Goal: Transaction & Acquisition: Purchase product/service

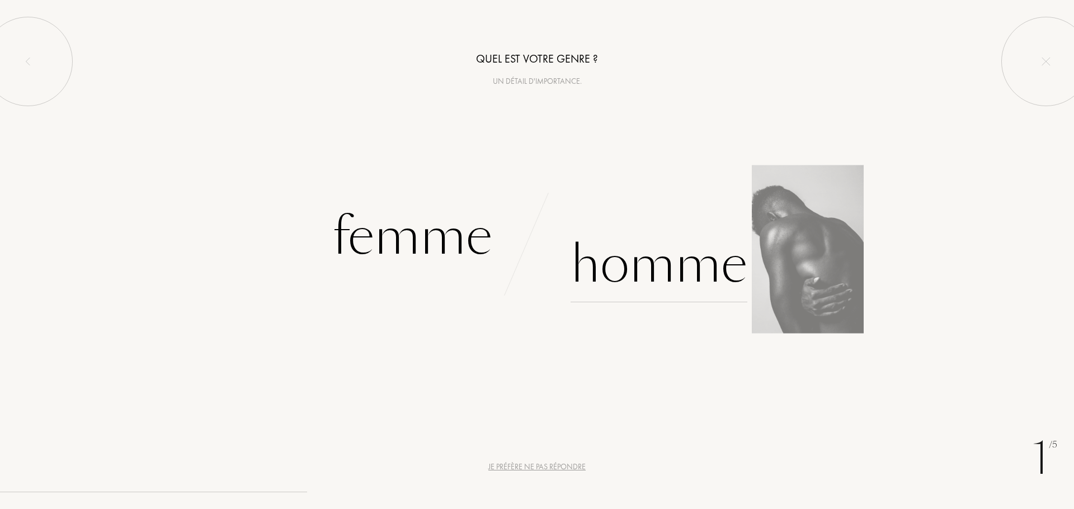
click at [641, 249] on div "Homme" at bounding box center [658, 264] width 177 height 75
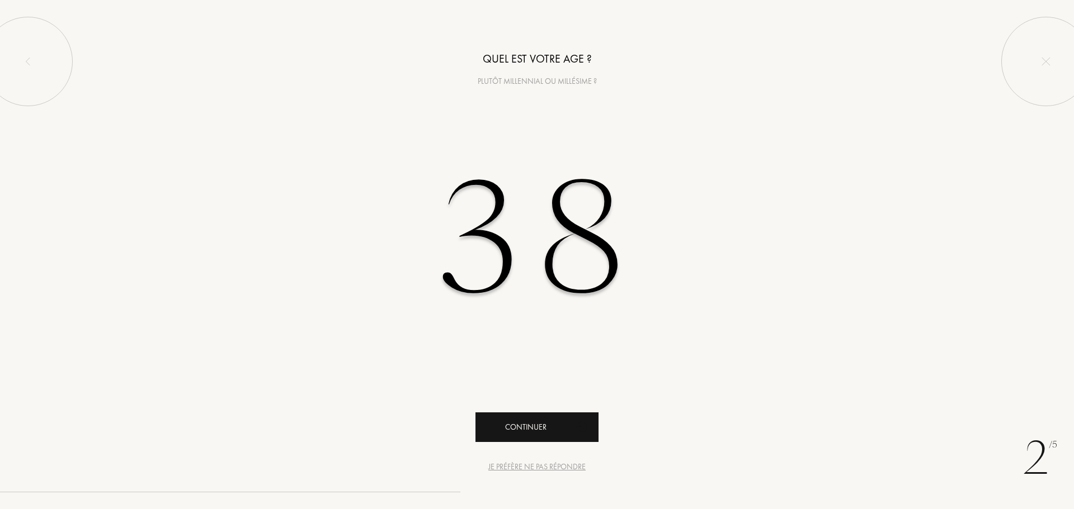
type input "38"
click at [541, 422] on div "Continuer" at bounding box center [536, 428] width 123 height 30
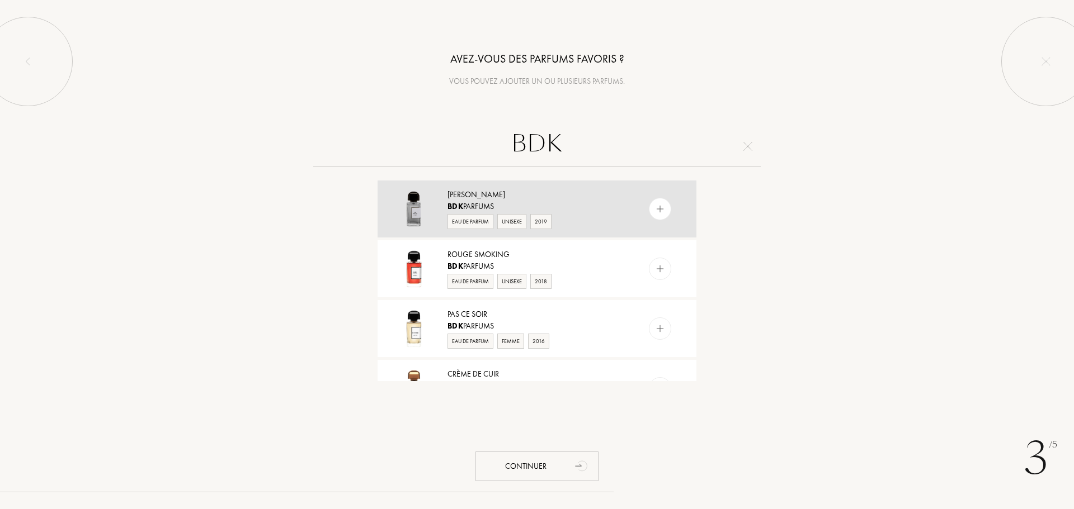
type input "BDK"
click at [659, 208] on img at bounding box center [660, 209] width 11 height 11
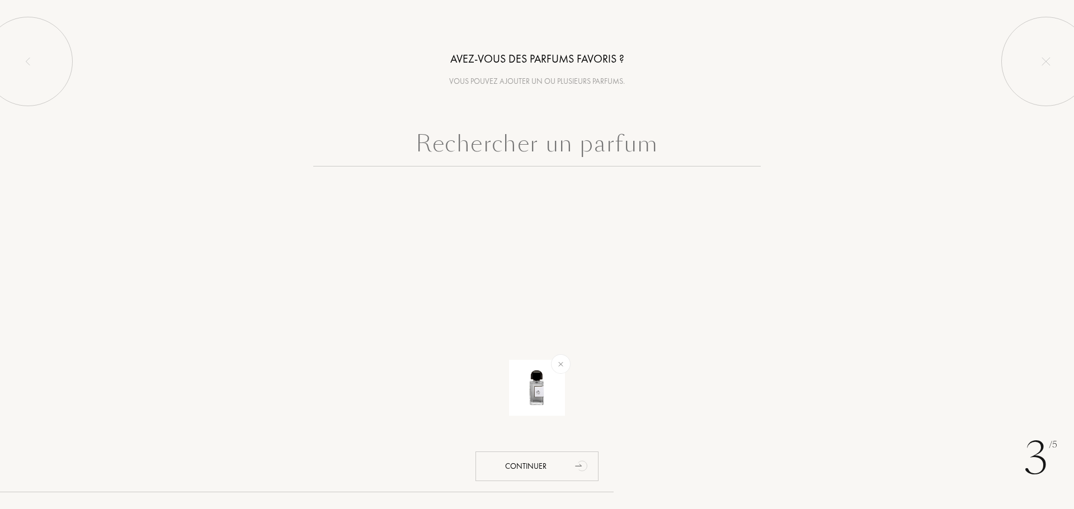
click at [571, 144] on input "text" at bounding box center [536, 146] width 447 height 40
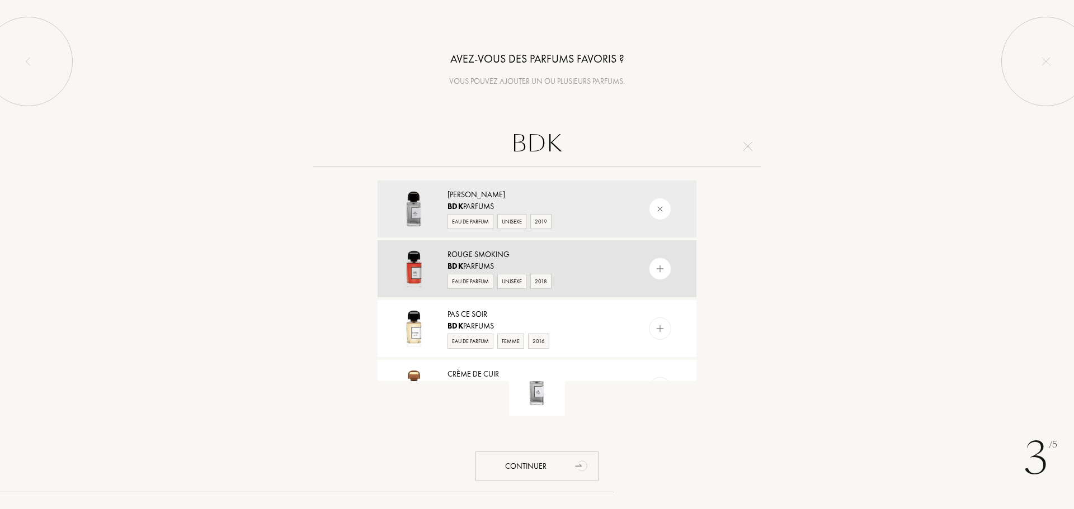
type input "BDK"
click at [662, 272] on img at bounding box center [660, 269] width 11 height 11
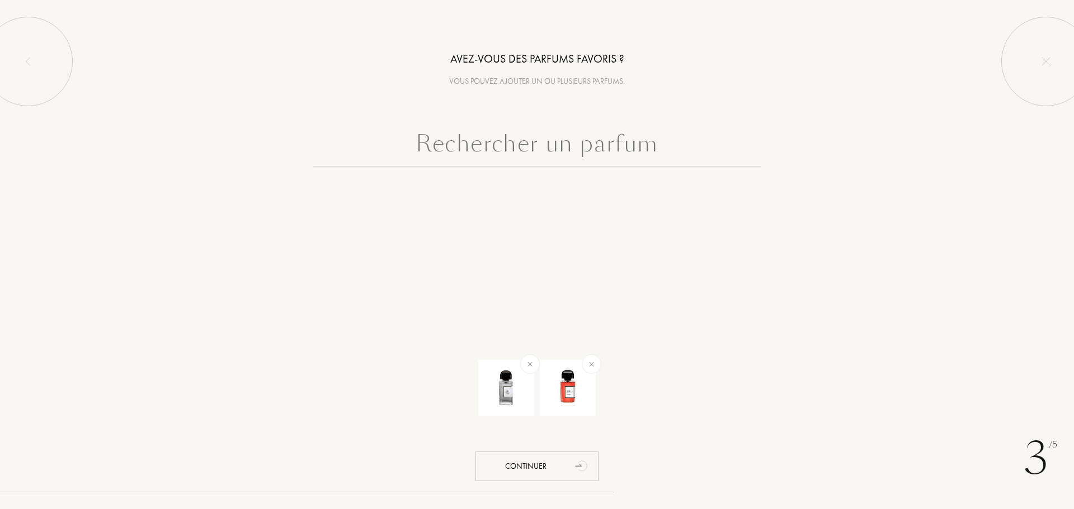
click at [559, 143] on input "text" at bounding box center [536, 146] width 447 height 40
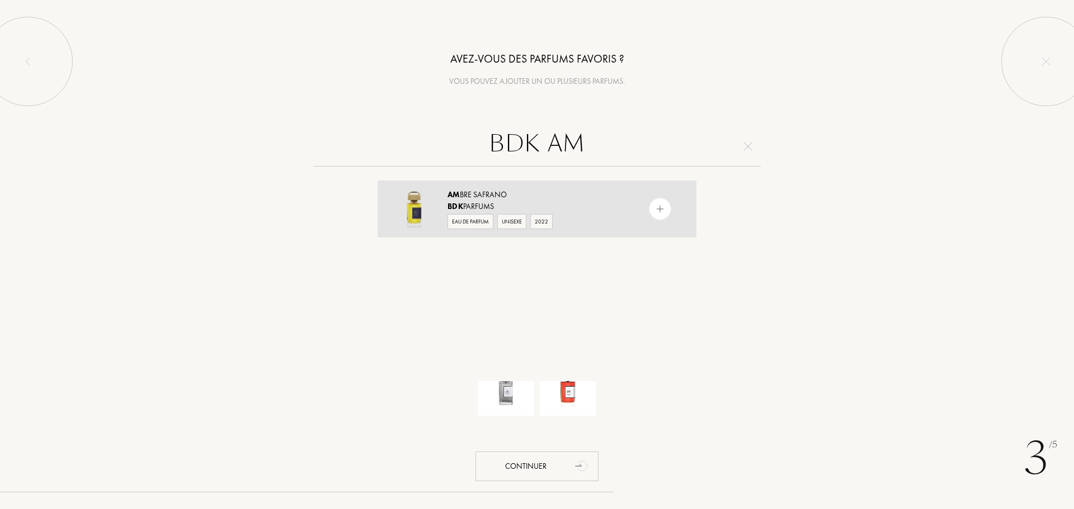
type input "BDK AM"
click at [661, 210] on img at bounding box center [660, 209] width 11 height 11
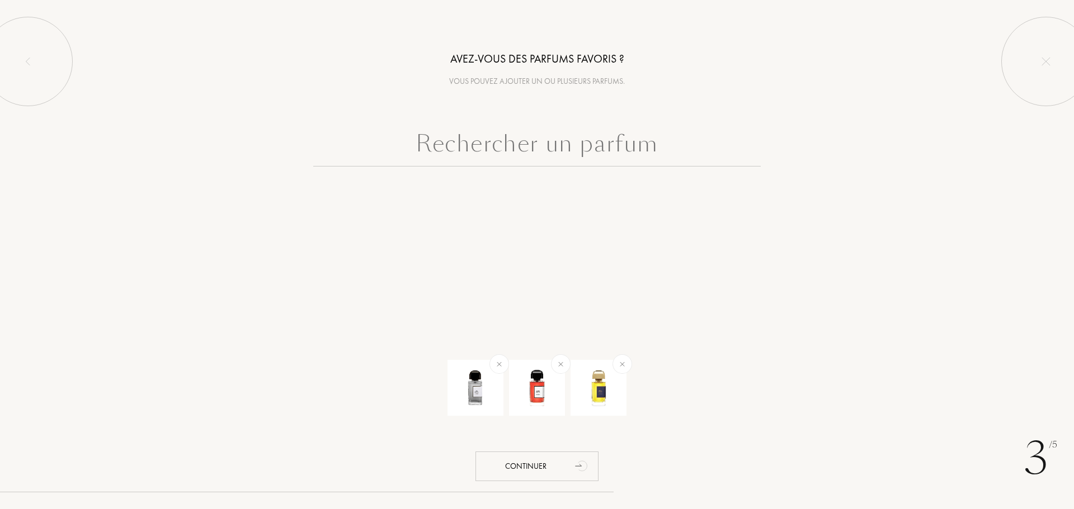
click at [645, 144] on input "text" at bounding box center [536, 146] width 447 height 40
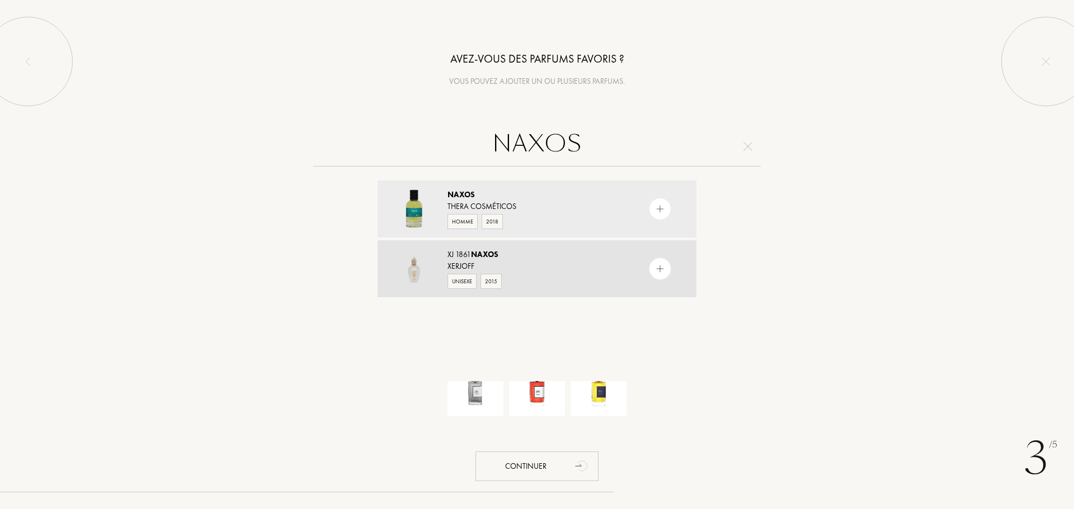
type input "NAXOS"
click at [665, 268] on div at bounding box center [660, 269] width 22 height 22
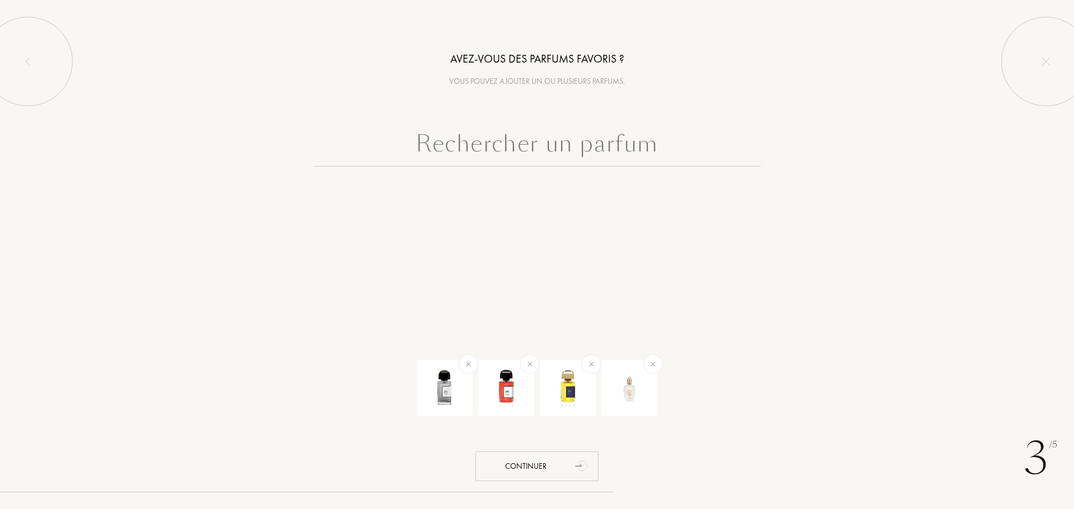
click at [573, 138] on input "text" at bounding box center [536, 146] width 447 height 40
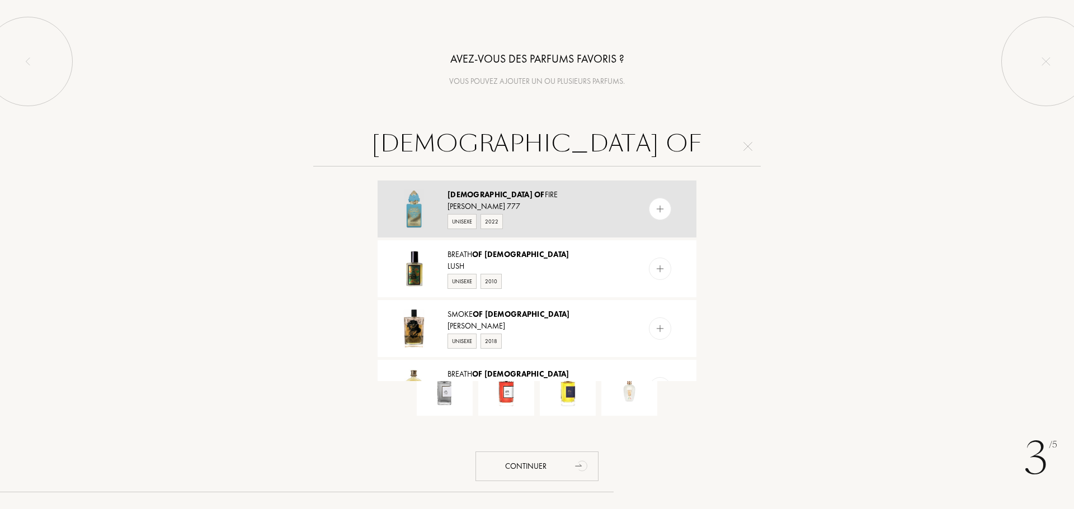
type input "GOD OF"
click at [661, 211] on img at bounding box center [660, 209] width 11 height 11
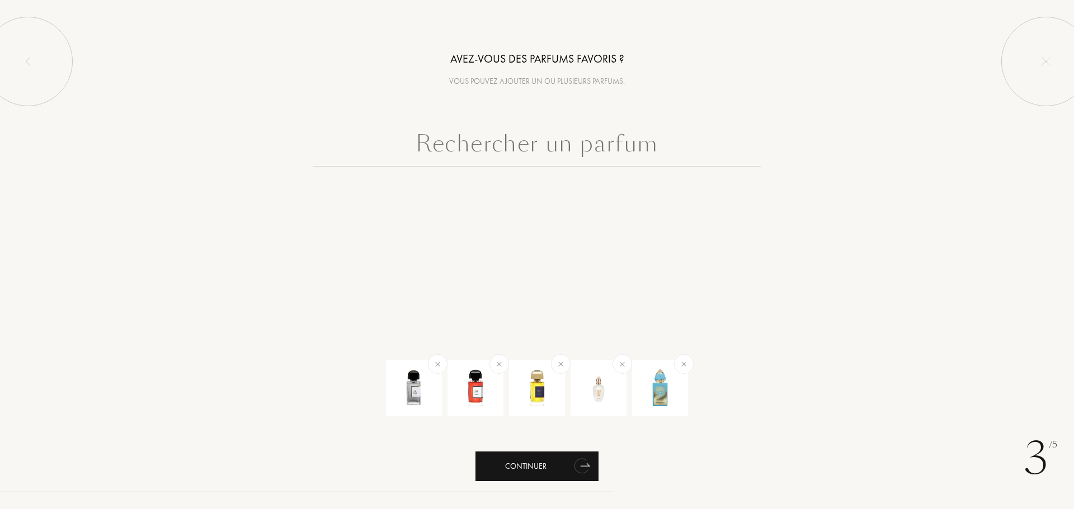
click at [537, 462] on div "Continuer" at bounding box center [536, 467] width 123 height 30
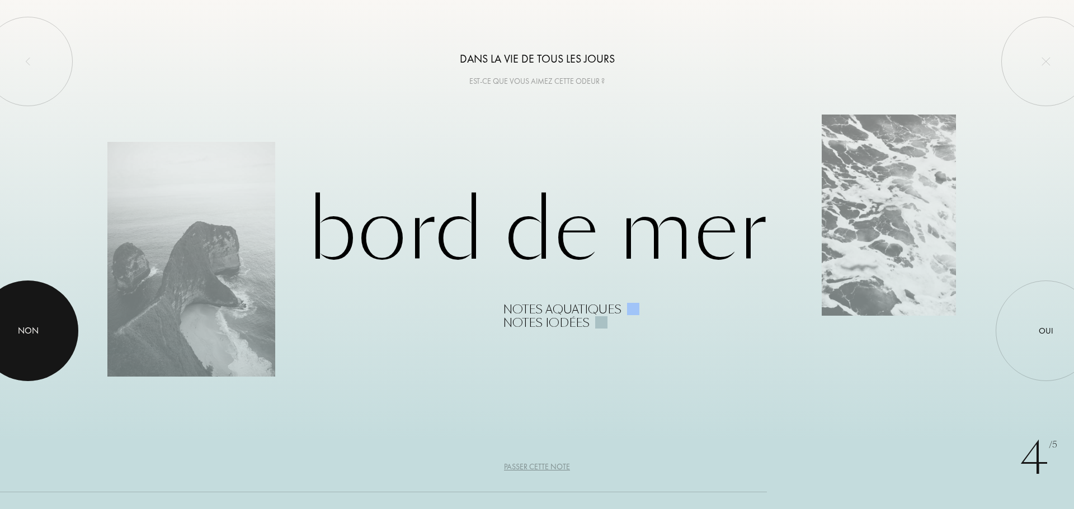
click at [55, 322] on div at bounding box center [28, 331] width 101 height 101
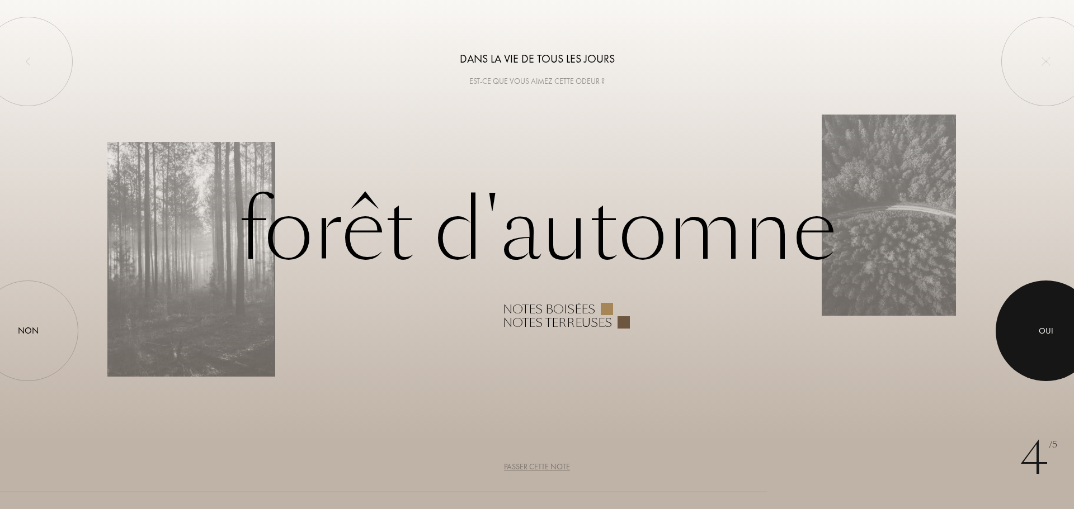
click at [1036, 318] on div at bounding box center [1045, 331] width 101 height 101
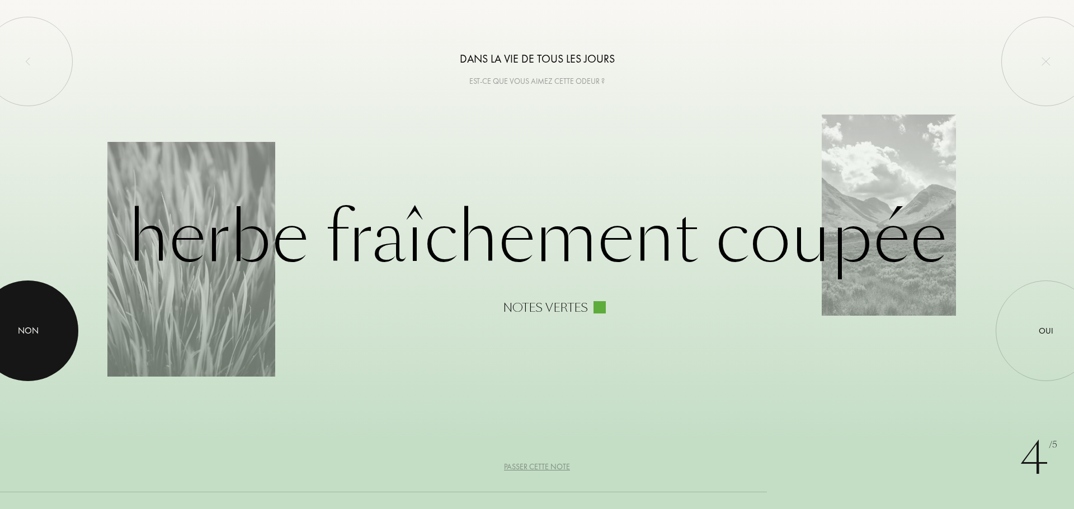
click at [28, 329] on div "Non" at bounding box center [28, 330] width 21 height 13
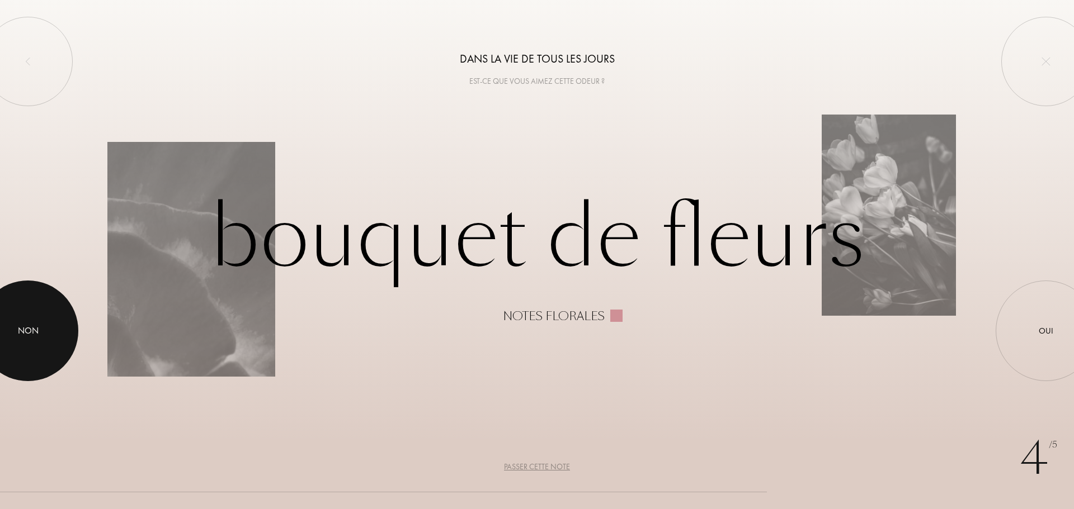
click at [45, 330] on div at bounding box center [28, 331] width 101 height 101
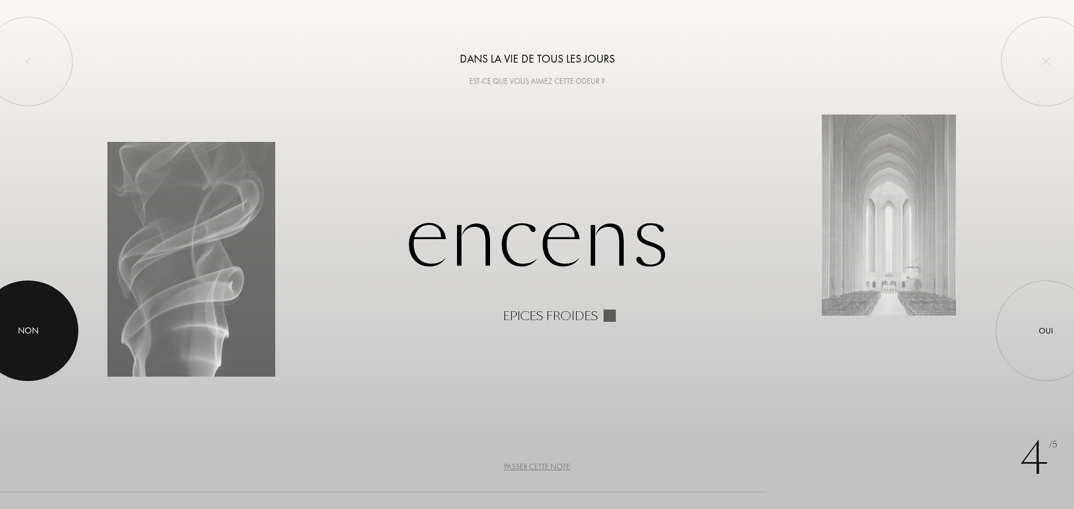
click at [32, 328] on div "Non" at bounding box center [28, 330] width 21 height 13
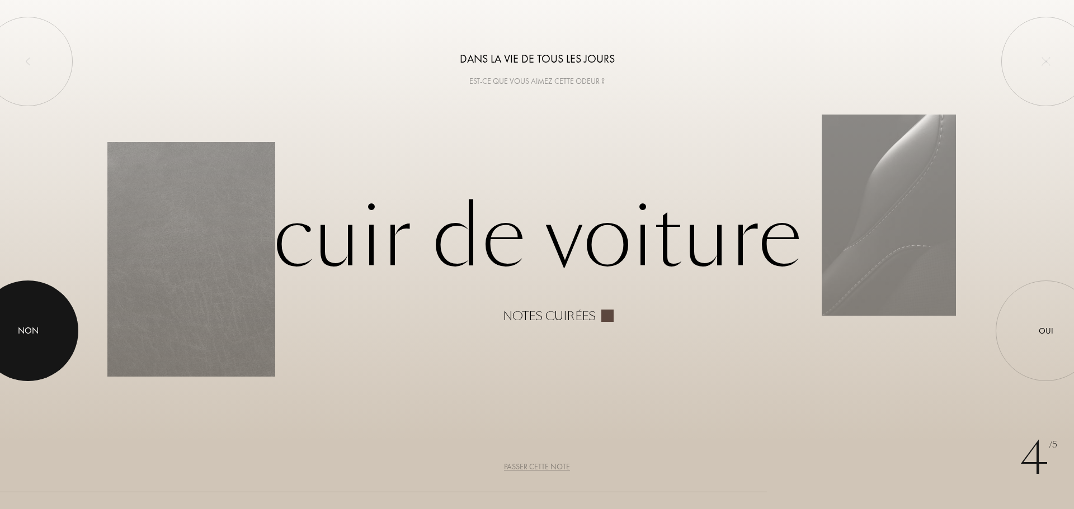
click at [21, 327] on div "Non" at bounding box center [28, 330] width 21 height 13
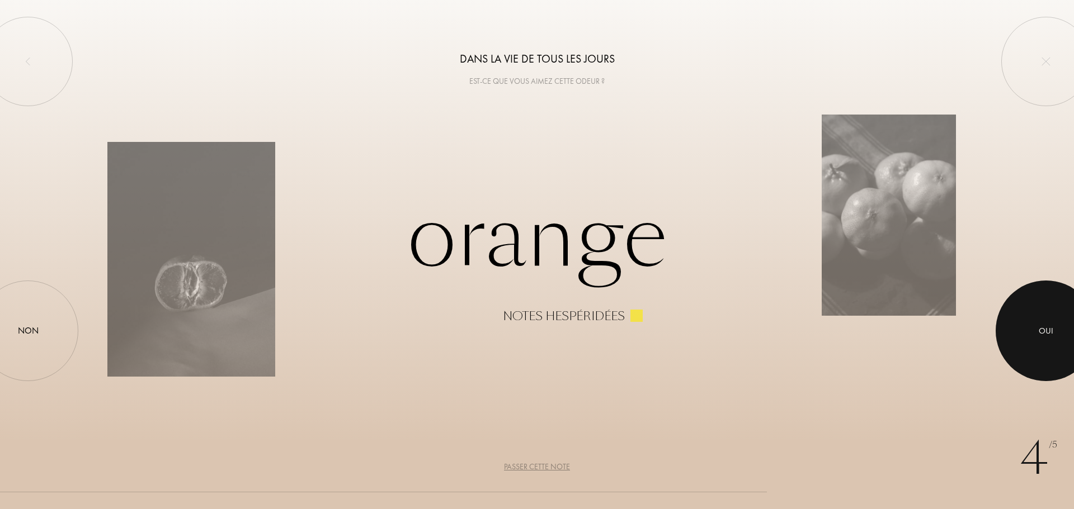
click at [1037, 313] on div at bounding box center [1045, 331] width 101 height 101
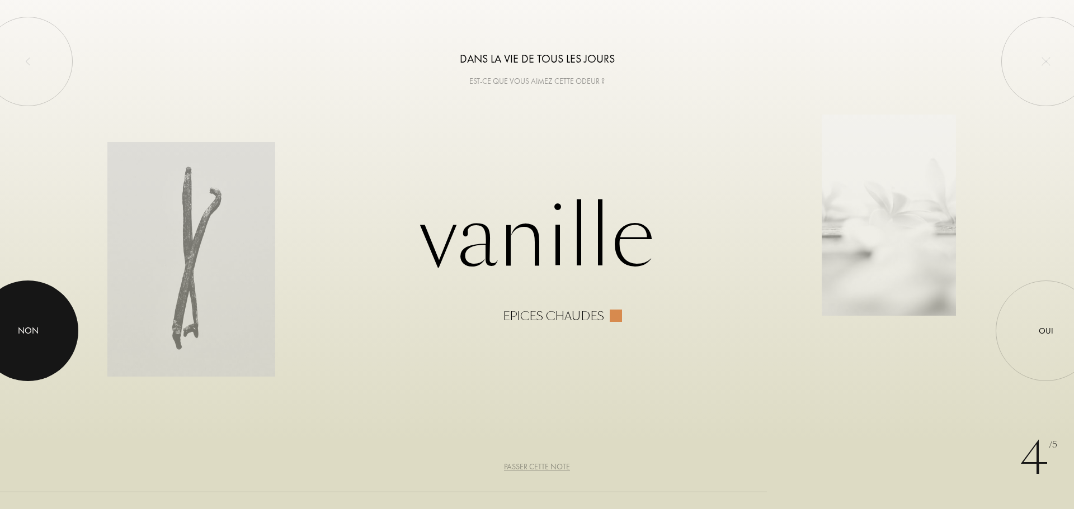
click at [21, 326] on div "Non" at bounding box center [28, 330] width 21 height 13
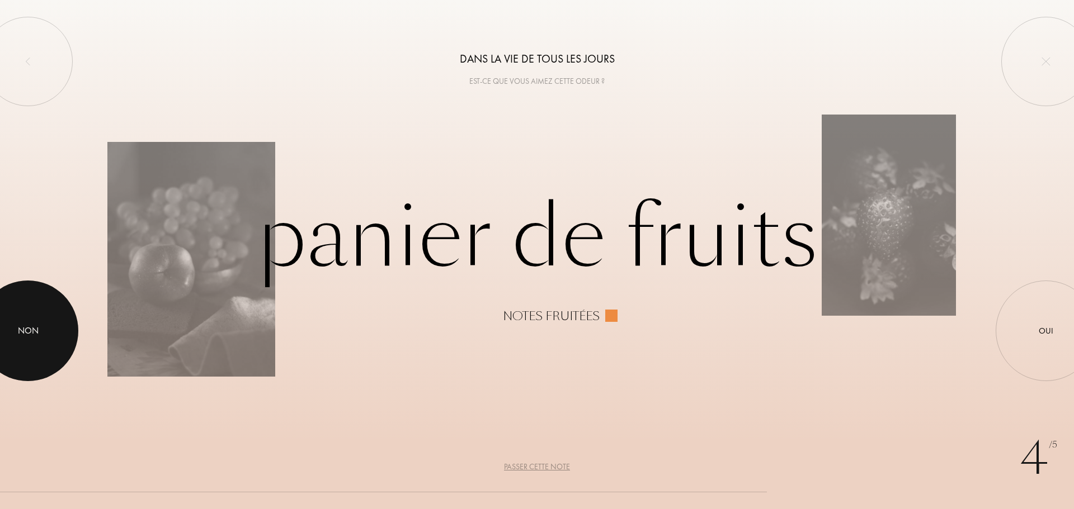
click at [26, 324] on div "Non" at bounding box center [28, 330] width 21 height 13
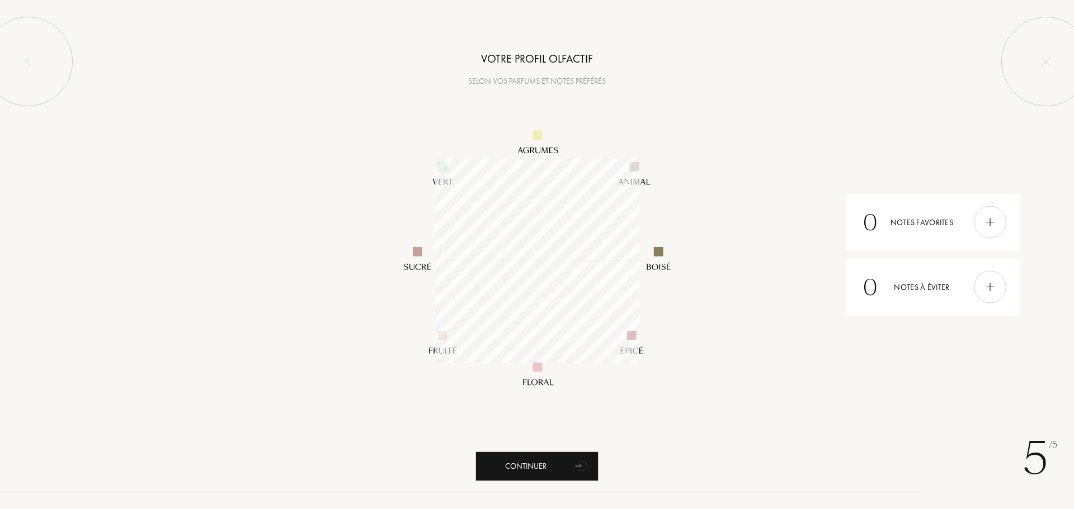
scroll to position [204, 204]
click at [525, 469] on div "Continuer" at bounding box center [536, 467] width 123 height 30
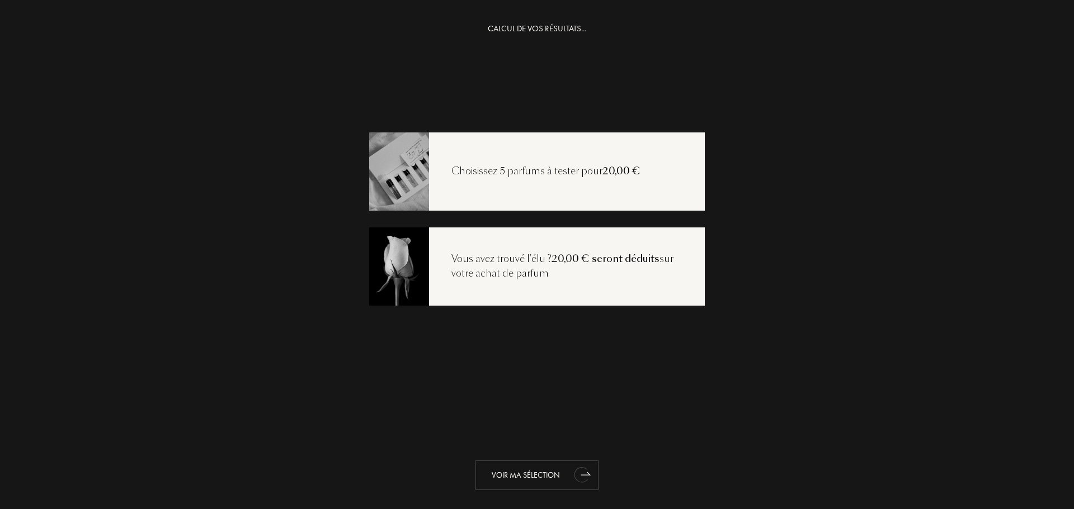
click at [534, 476] on div "Voir ma sélection" at bounding box center [536, 476] width 123 height 30
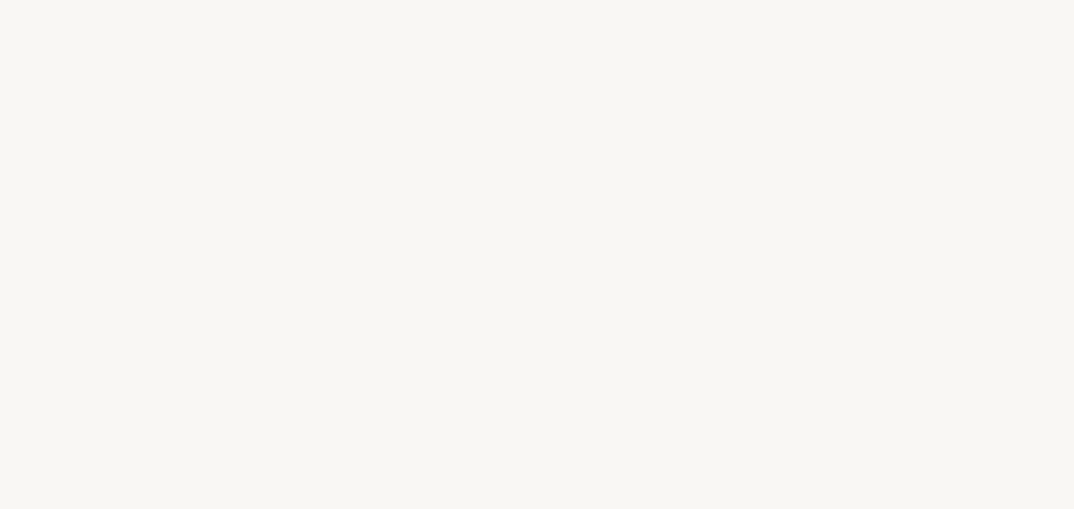
select select "FR"
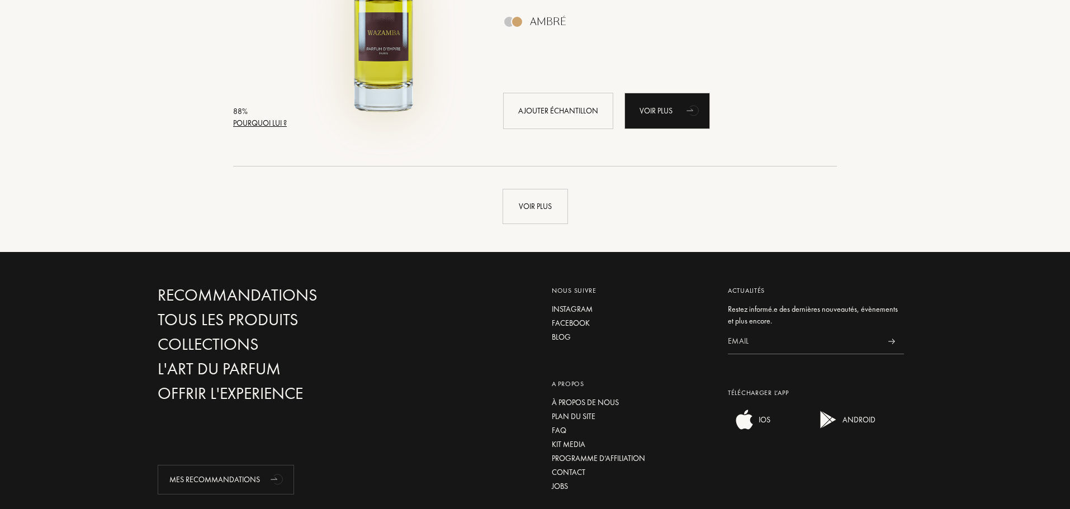
scroll to position [2684, 0]
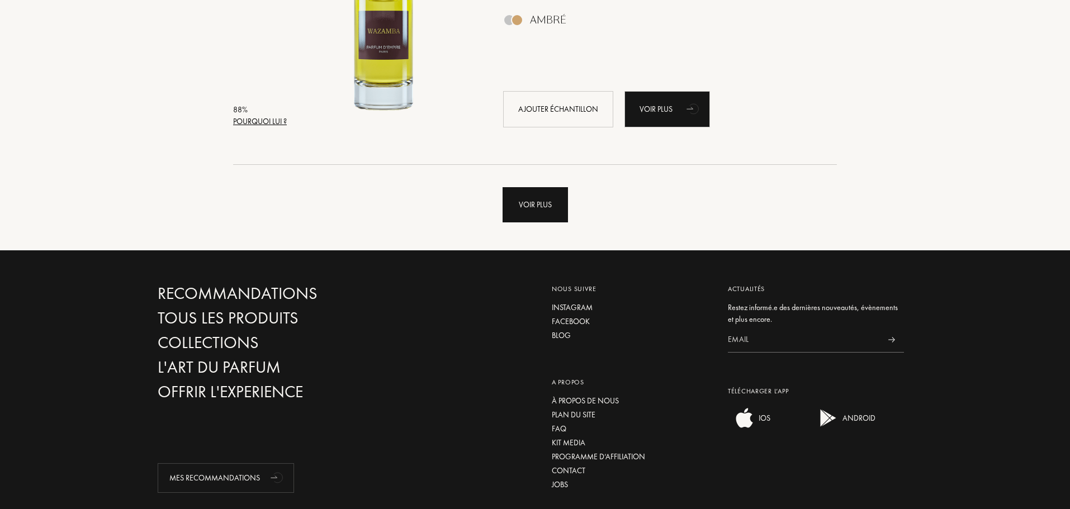
click at [534, 196] on div "Voir plus" at bounding box center [535, 204] width 65 height 35
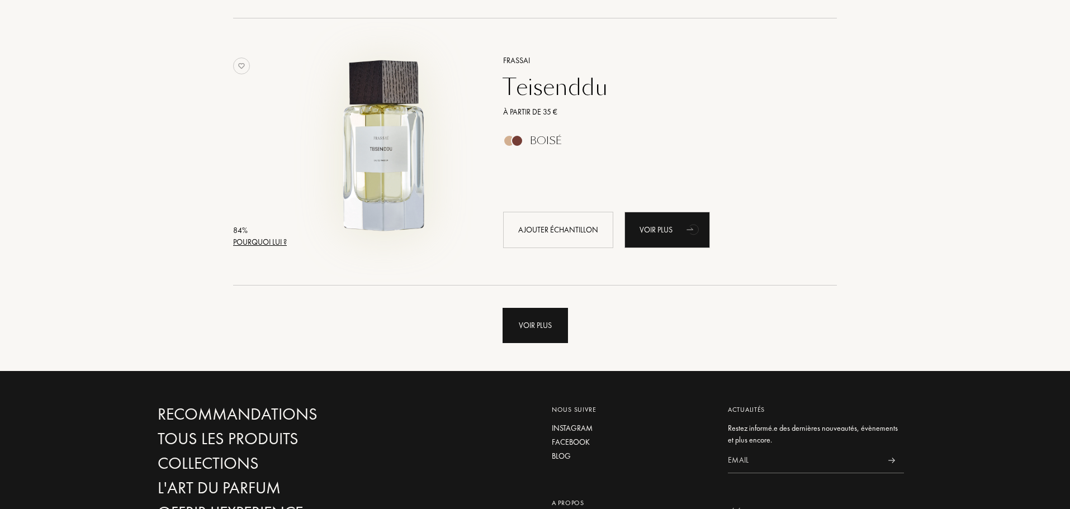
scroll to position [5256, 0]
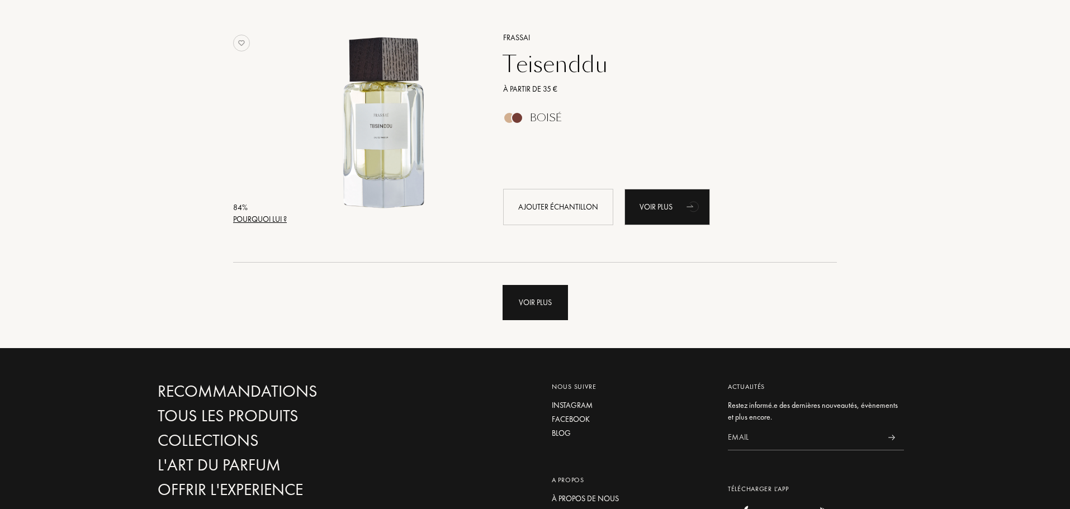
click at [523, 304] on div "Voir plus" at bounding box center [535, 302] width 65 height 35
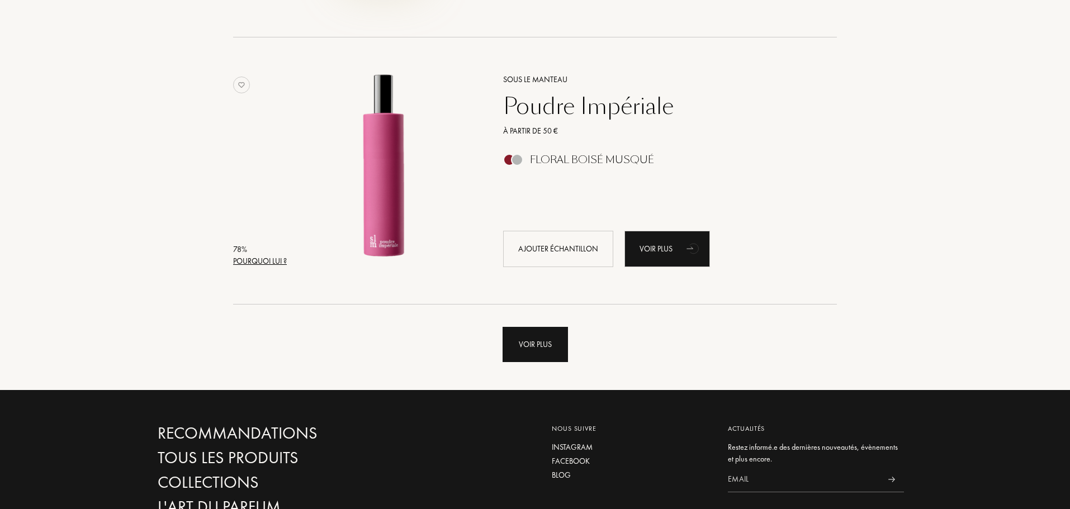
scroll to position [7940, 0]
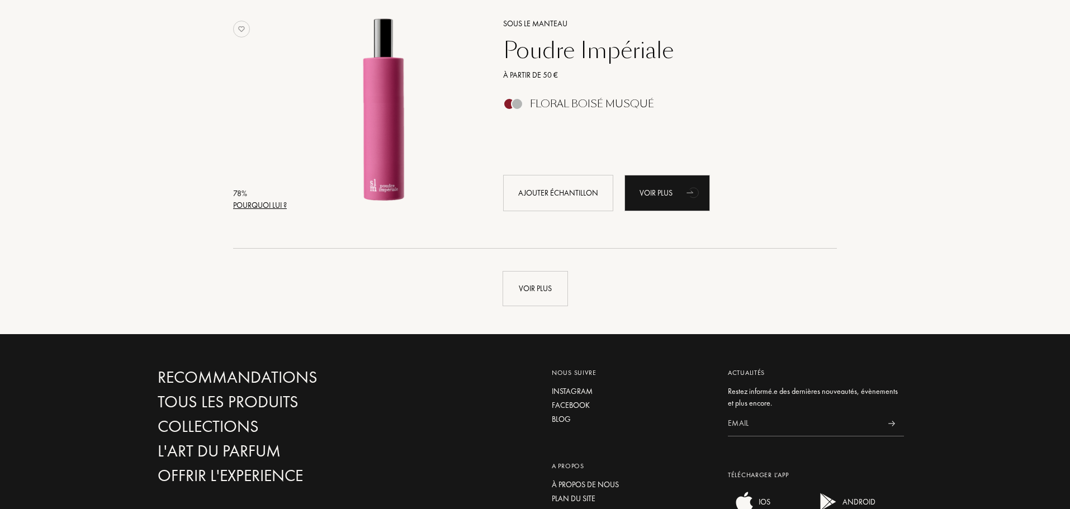
click at [545, 295] on div "Voir plus" at bounding box center [535, 288] width 65 height 35
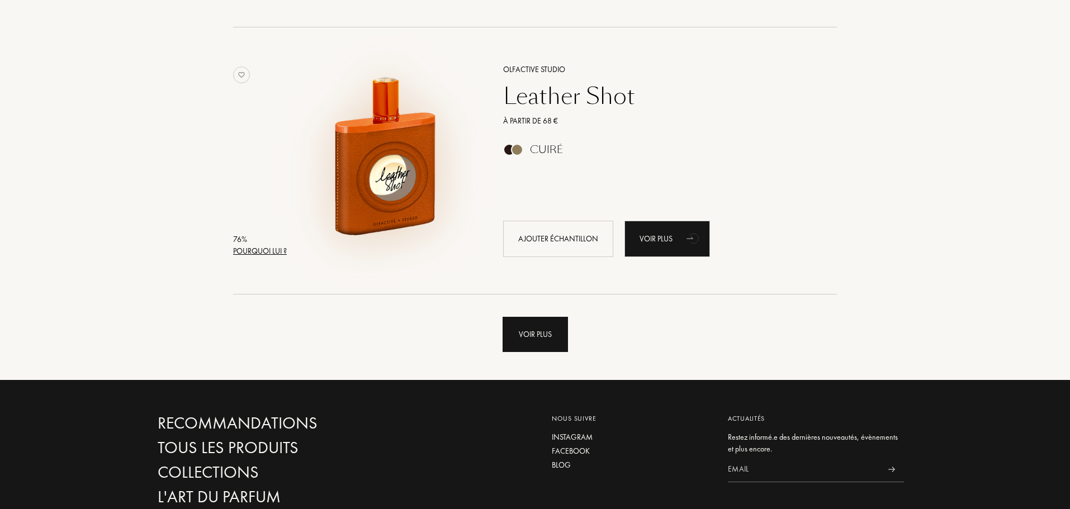
scroll to position [10568, 0]
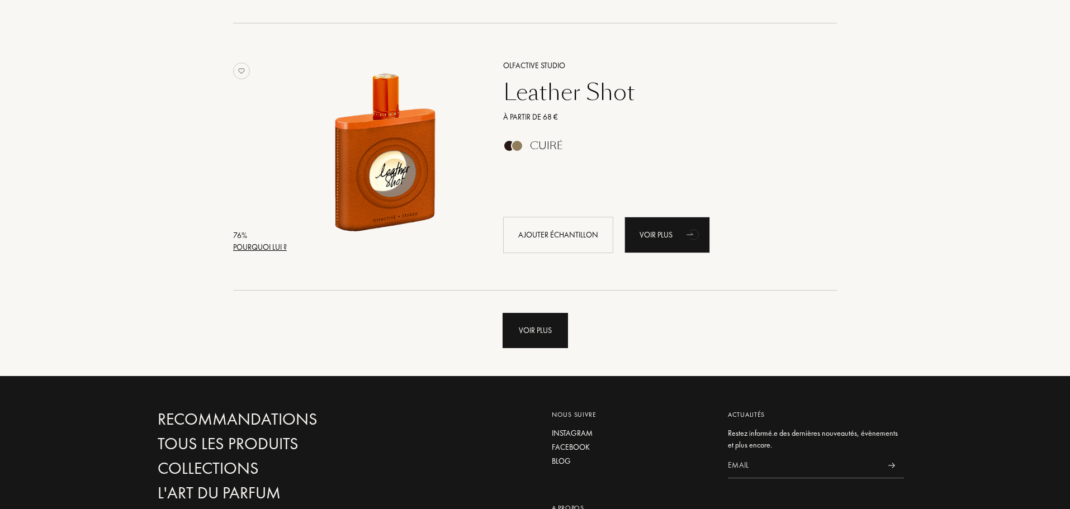
click at [522, 325] on div "Voir plus" at bounding box center [535, 330] width 65 height 35
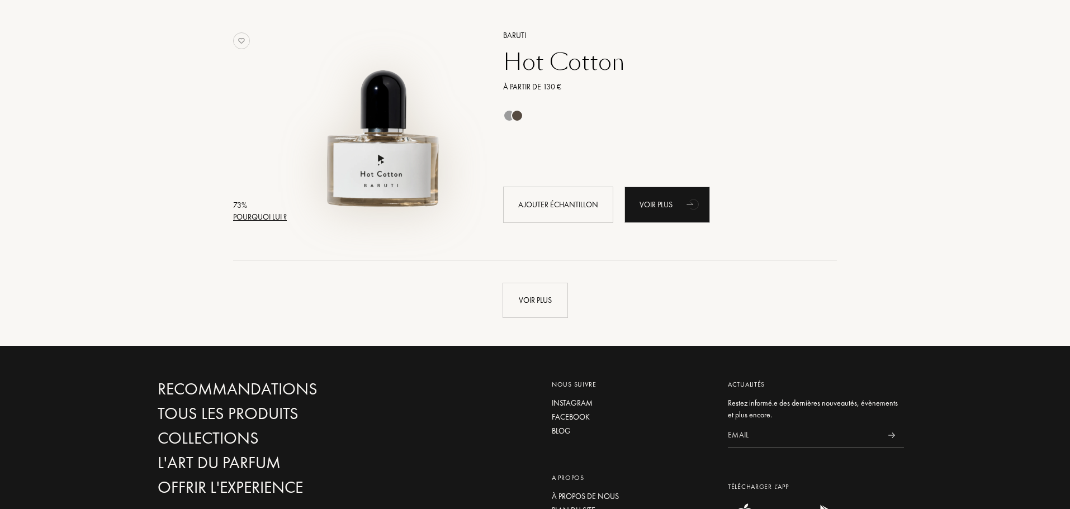
scroll to position [13419, 0]
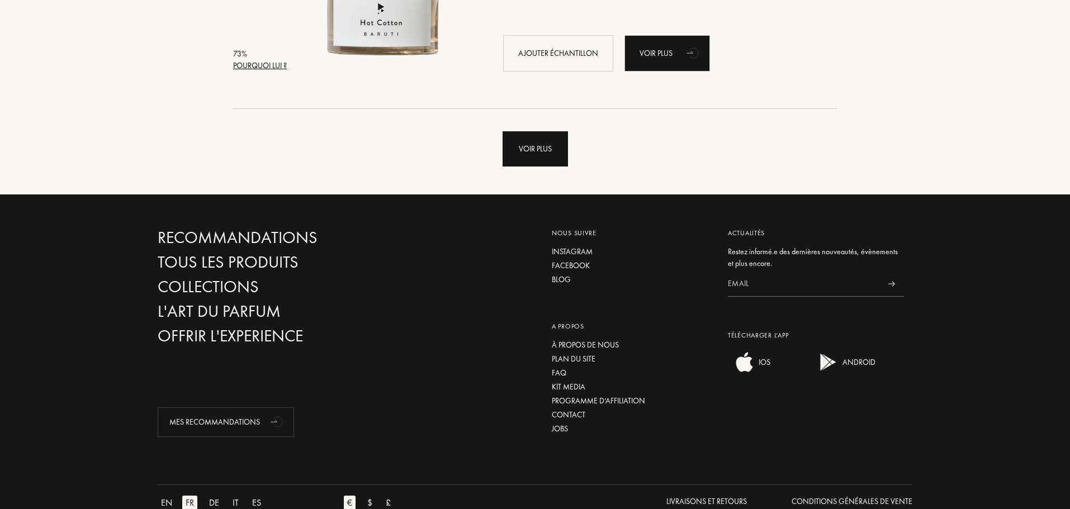
click at [528, 158] on div "Voir plus" at bounding box center [535, 148] width 65 height 35
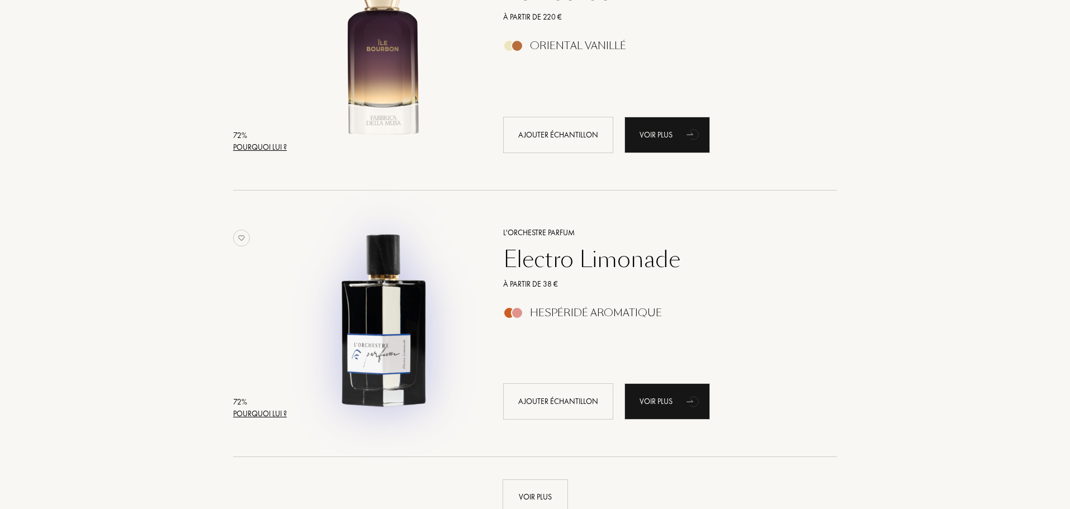
scroll to position [15656, 0]
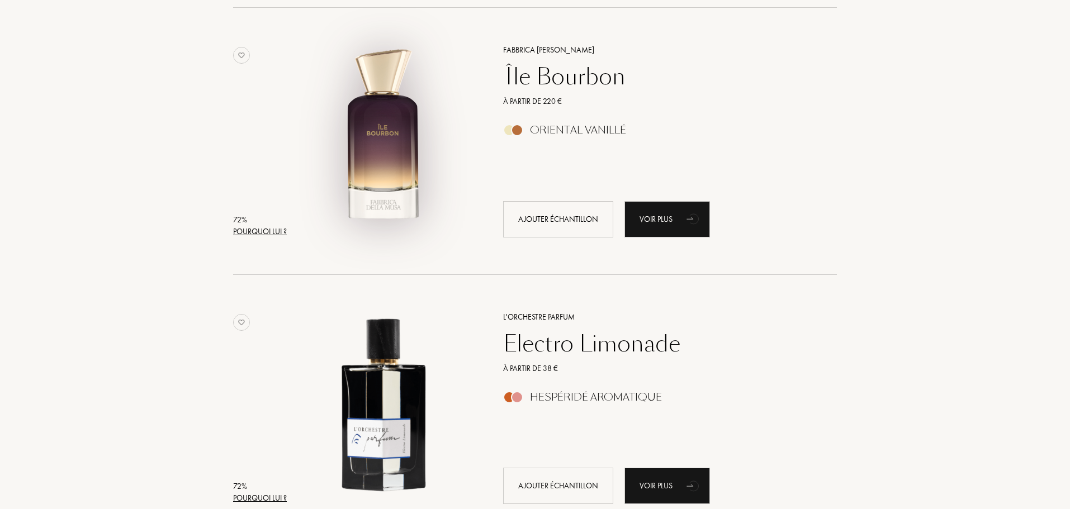
click at [391, 140] on img at bounding box center [384, 135] width 186 height 186
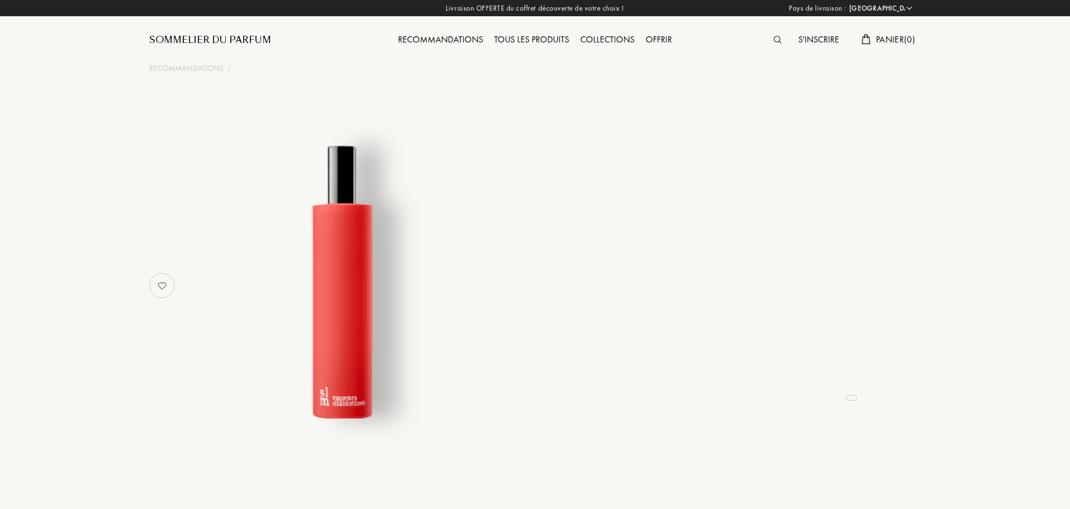
select select "FR"
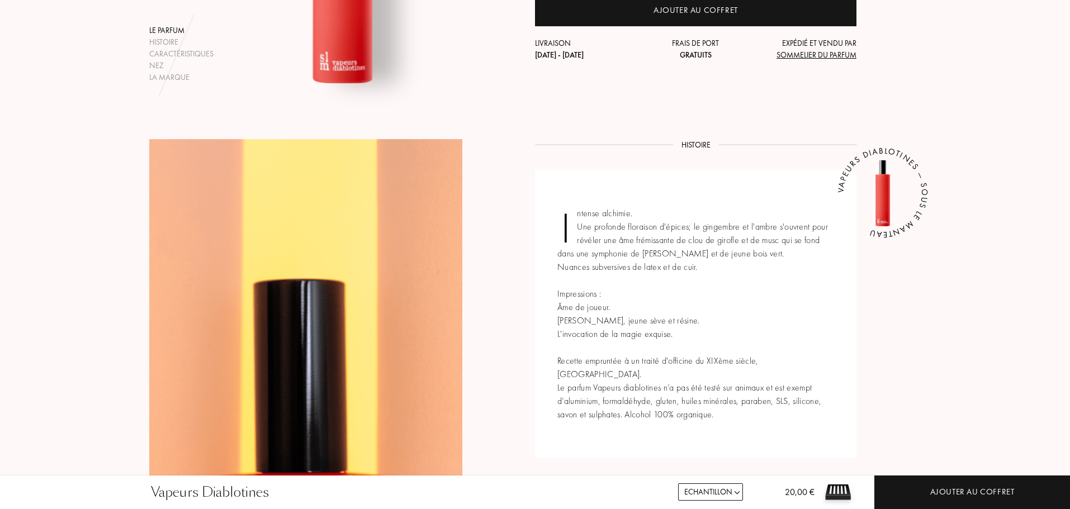
scroll to position [391, 0]
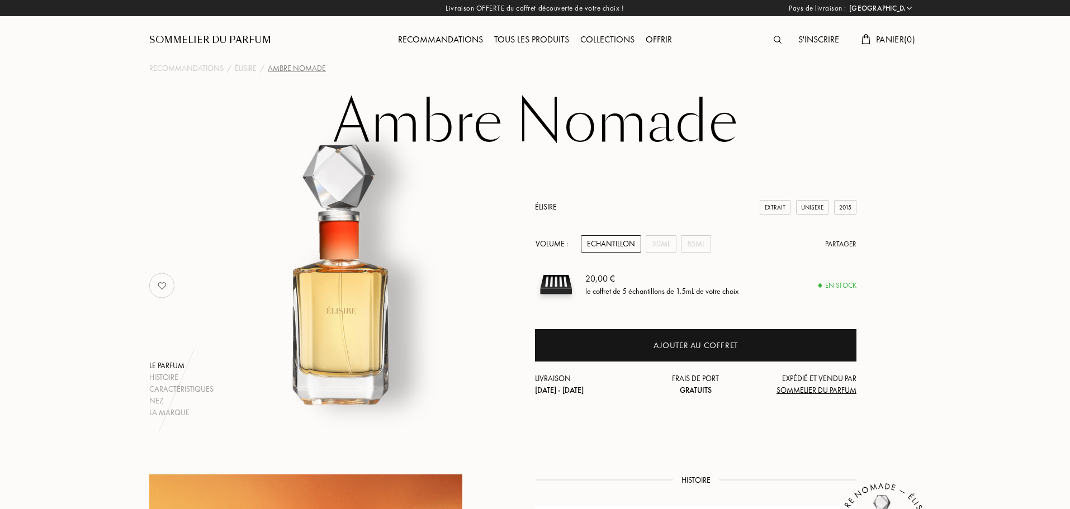
select select "FR"
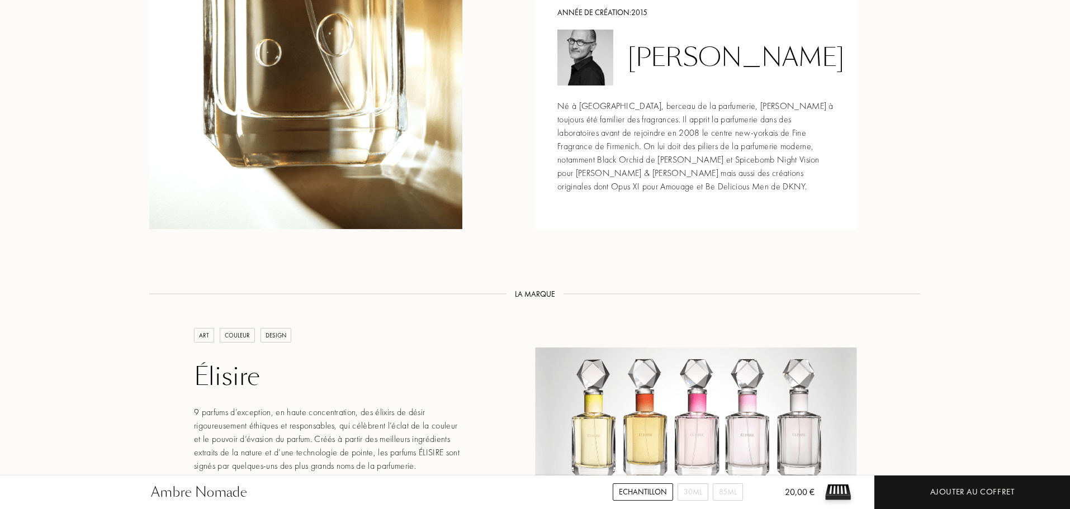
scroll to position [1286, 0]
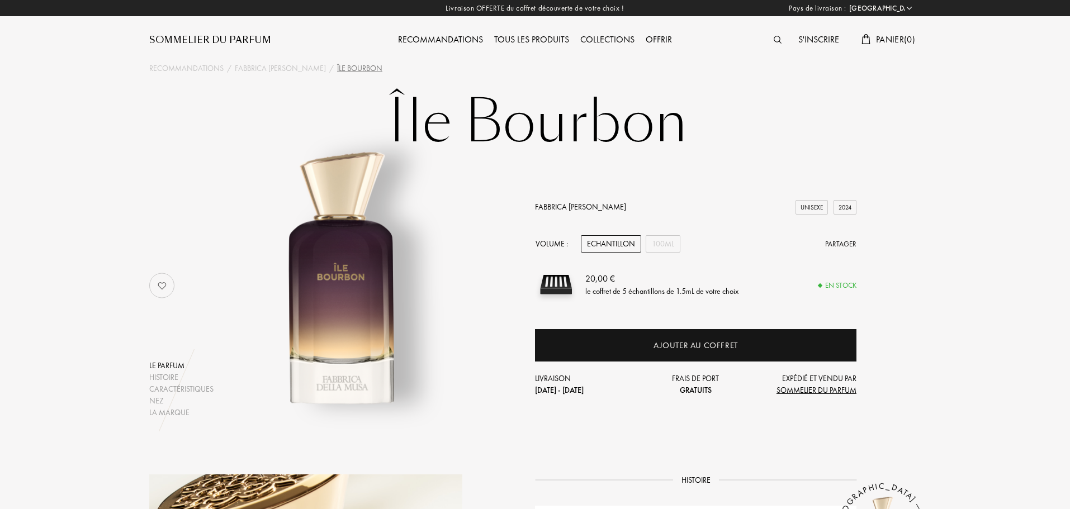
select select "FR"
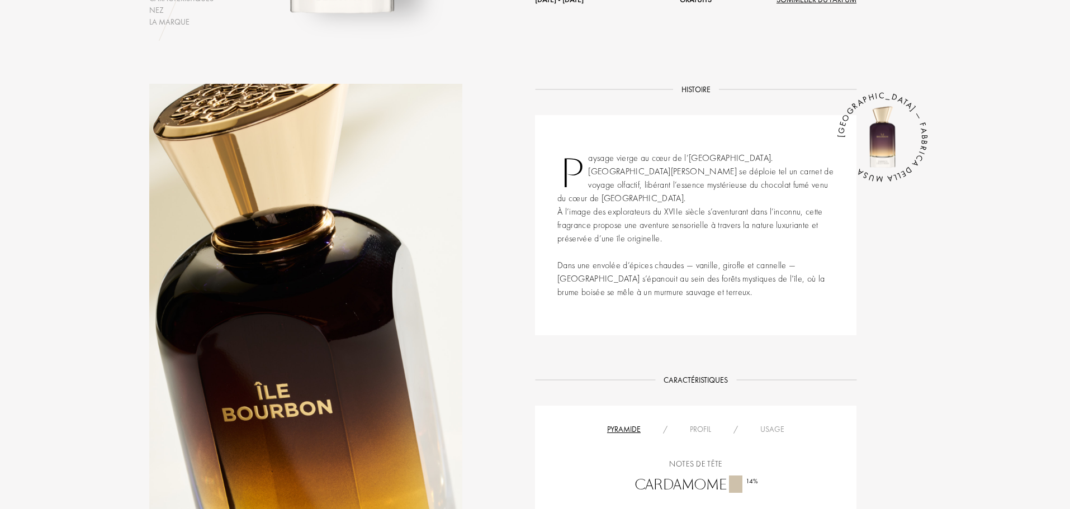
scroll to position [424, 0]
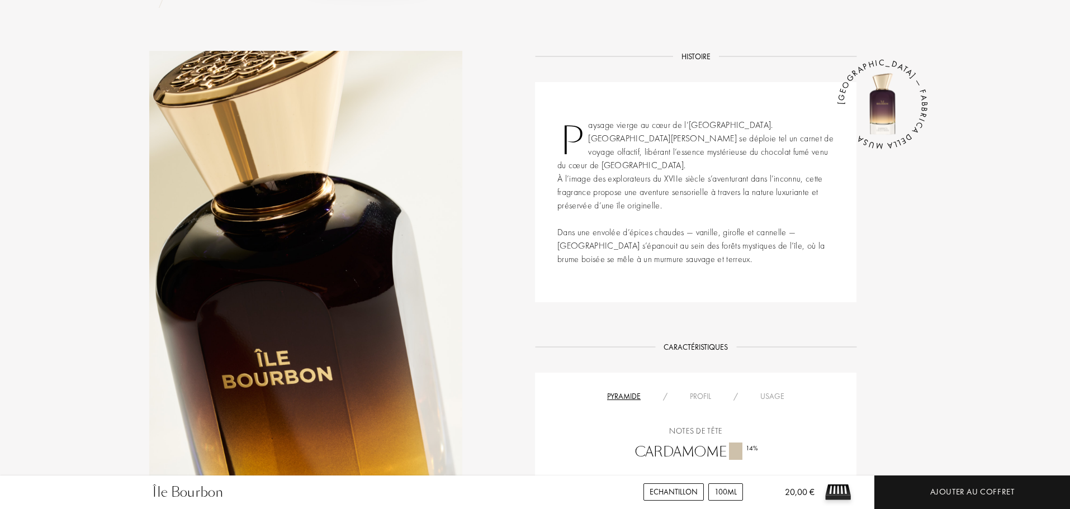
click at [740, 493] on div "100mL" at bounding box center [725, 492] width 35 height 17
